Goal: Task Accomplishment & Management: Use online tool/utility

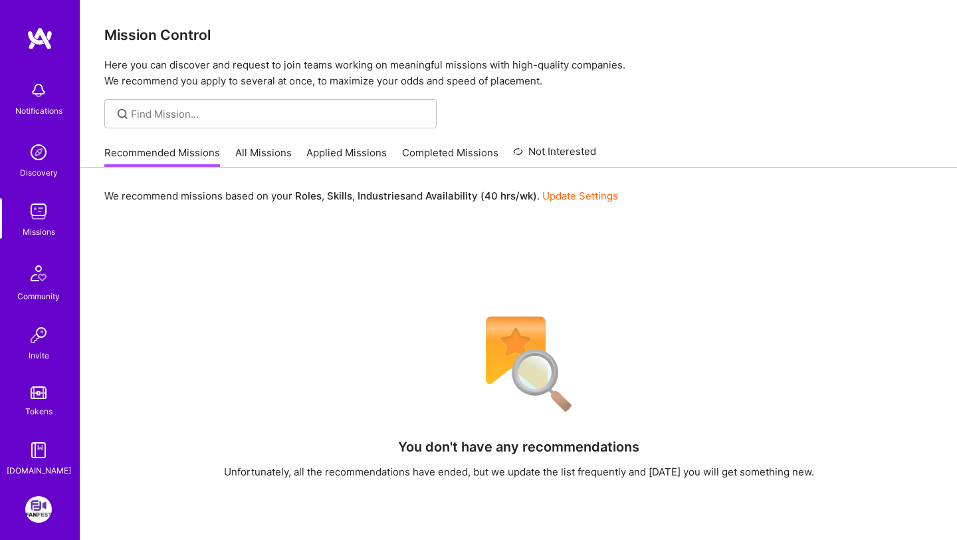
click at [241, 147] on link "All Missions" at bounding box center [263, 157] width 57 height 22
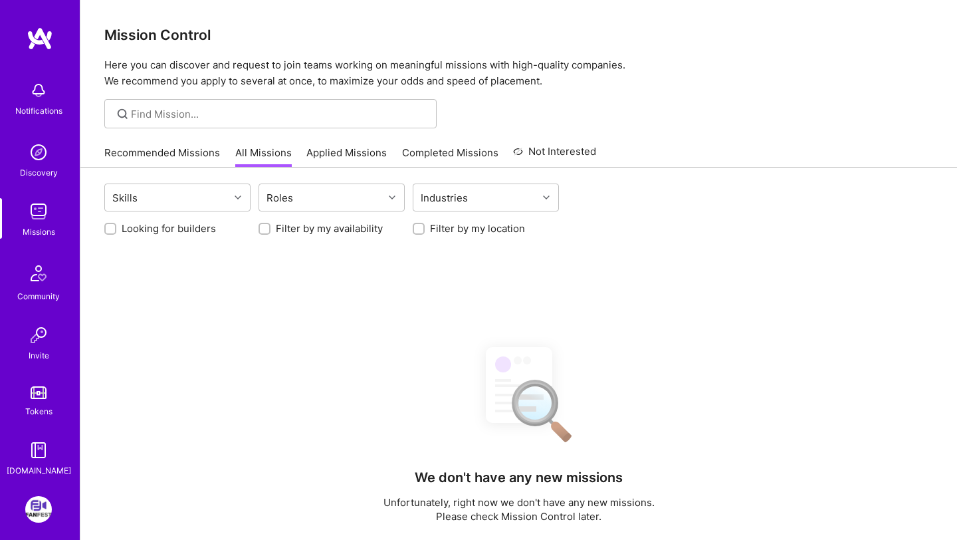
click at [178, 152] on link "Recommended Missions" at bounding box center [162, 157] width 116 height 22
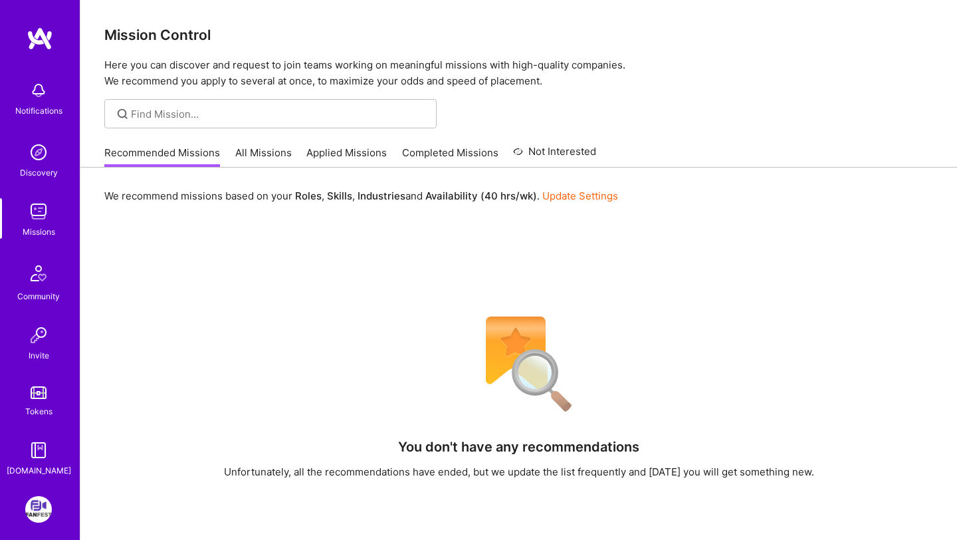
click at [364, 152] on link "Applied Missions" at bounding box center [347, 157] width 80 height 22
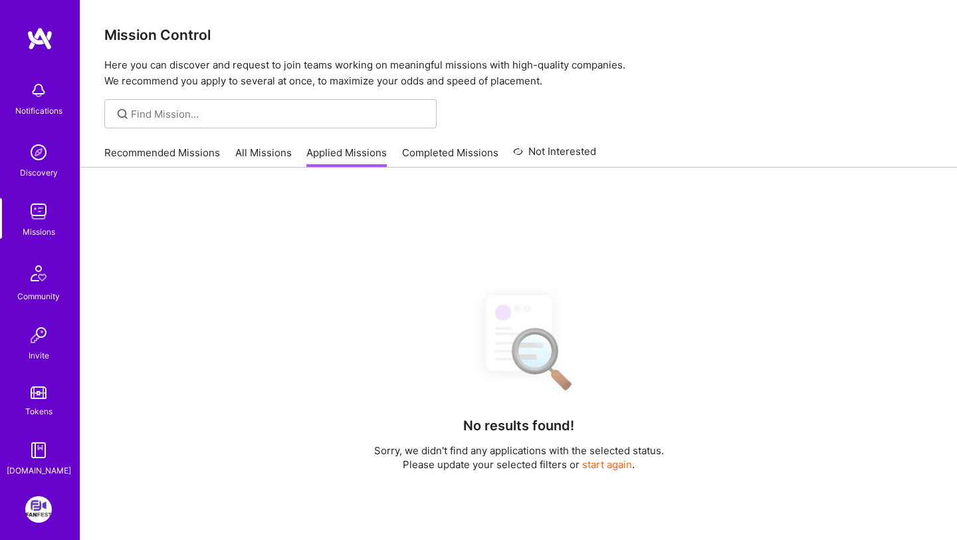
click at [257, 150] on link "All Missions" at bounding box center [263, 157] width 57 height 22
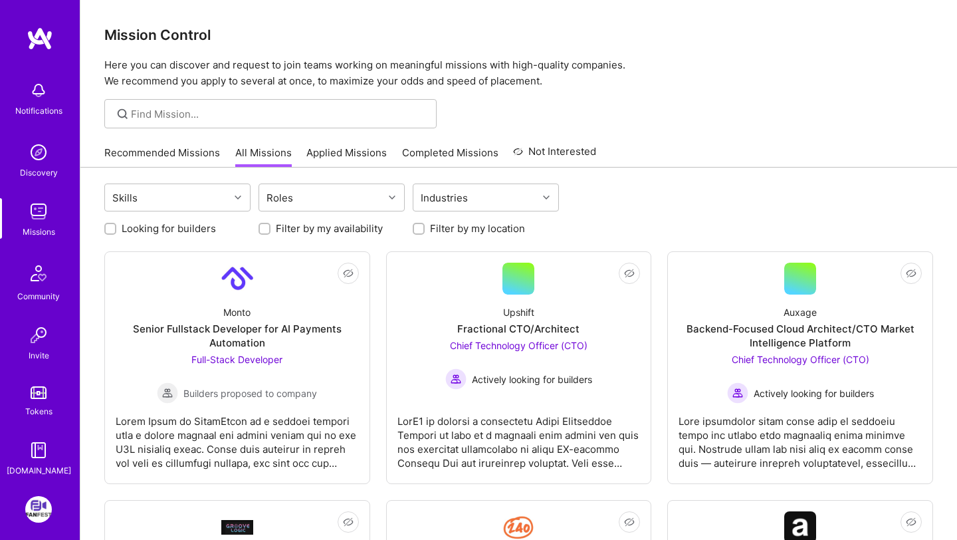
click at [172, 150] on link "Recommended Missions" at bounding box center [162, 157] width 116 height 22
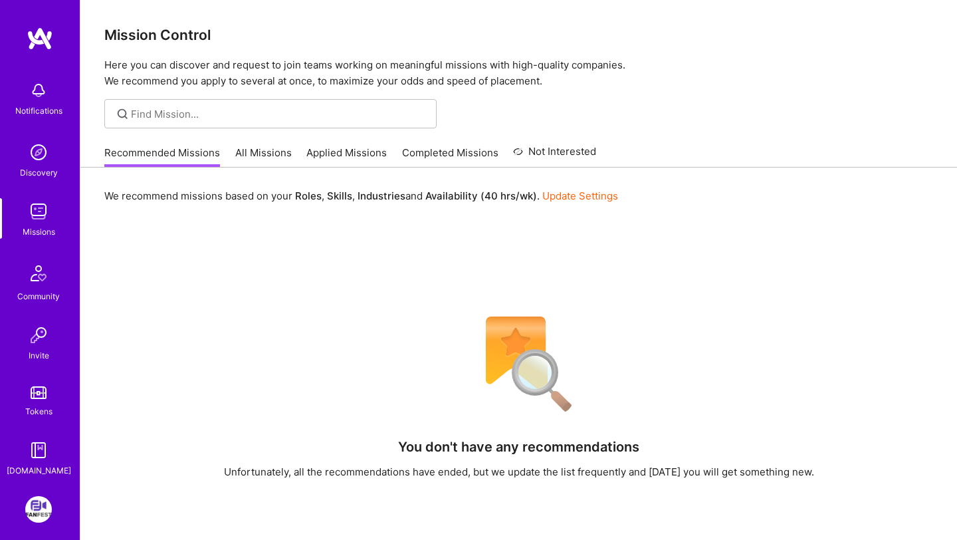
click at [319, 162] on link "Applied Missions" at bounding box center [347, 157] width 80 height 22
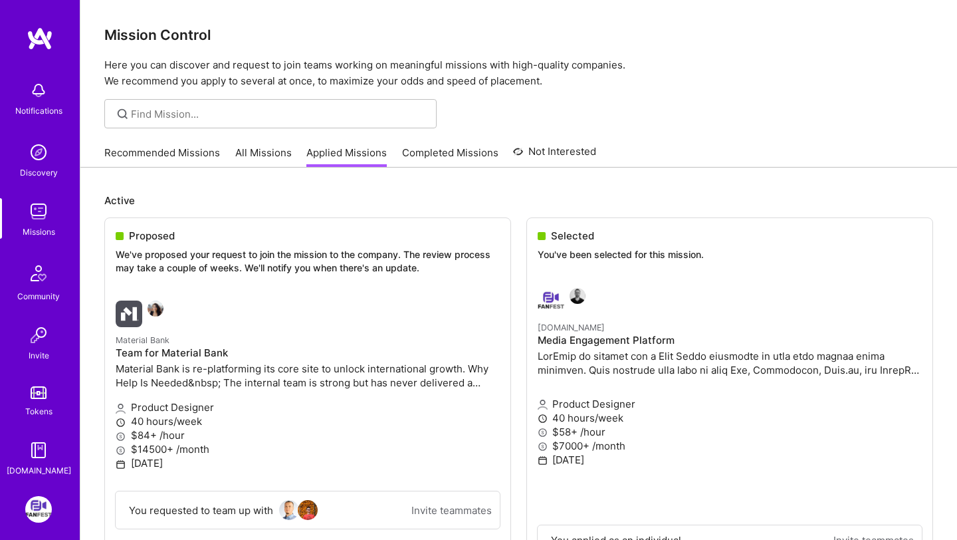
click at [246, 158] on link "All Missions" at bounding box center [263, 157] width 57 height 22
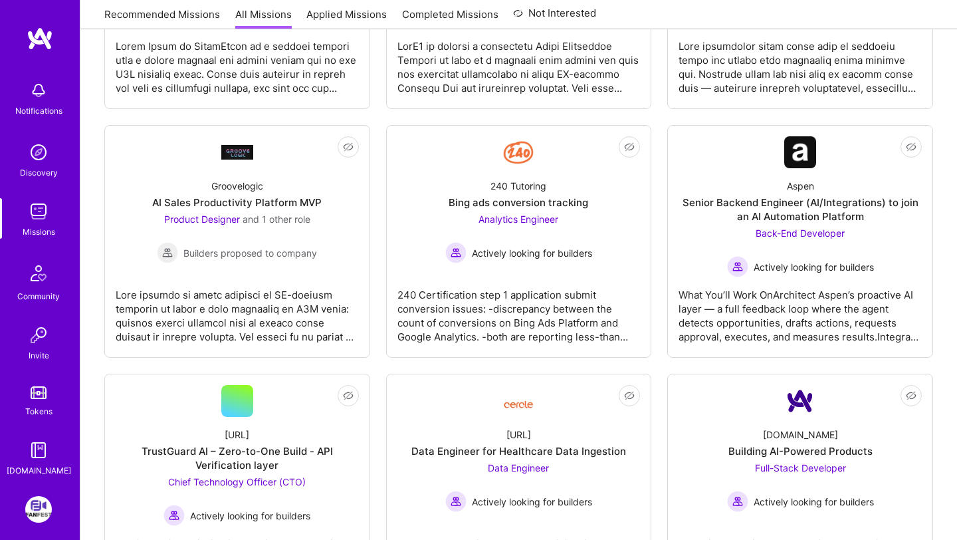
scroll to position [301, 0]
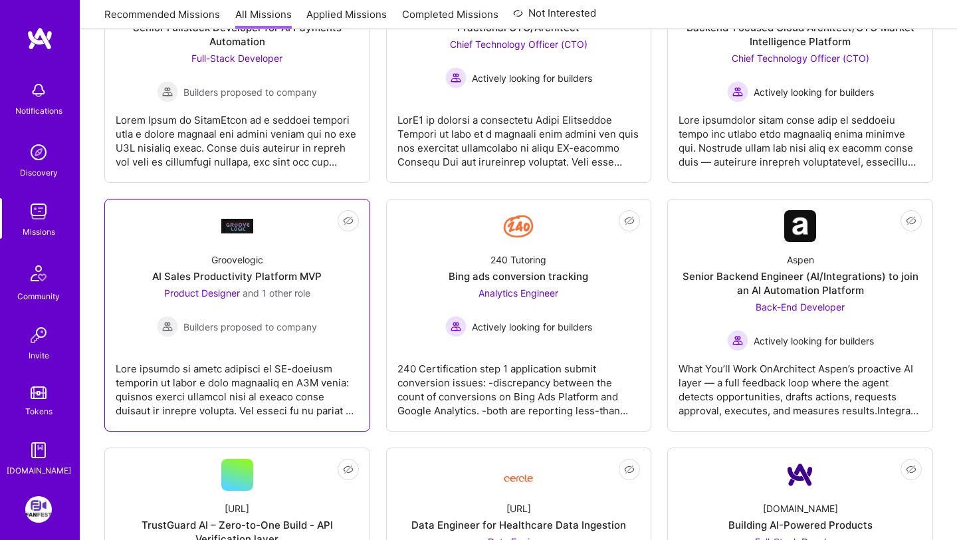
click at [308, 337] on link "Not Interested Groovelogic AI Sales Productivity Platform MVP Product Designer …" at bounding box center [237, 315] width 243 height 210
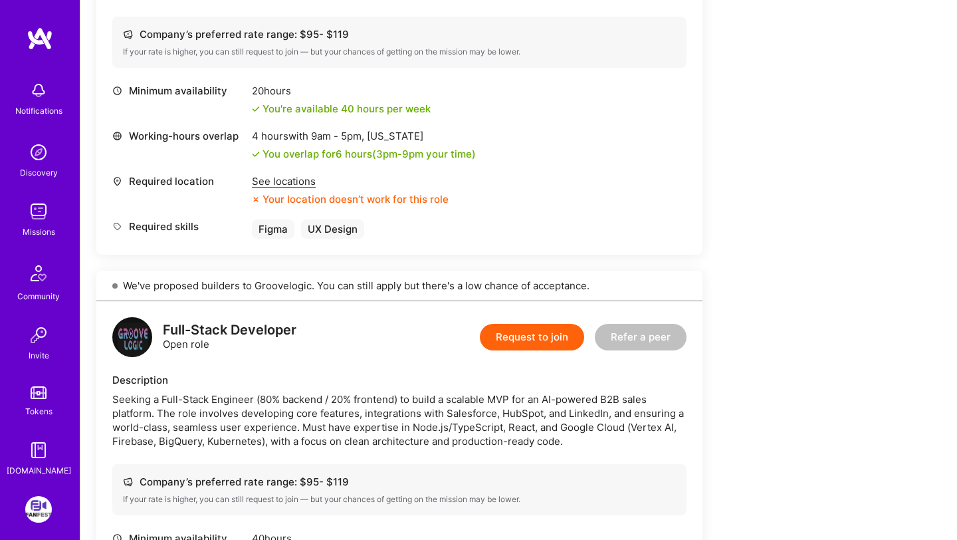
scroll to position [491, 0]
